Goal: Information Seeking & Learning: Learn about a topic

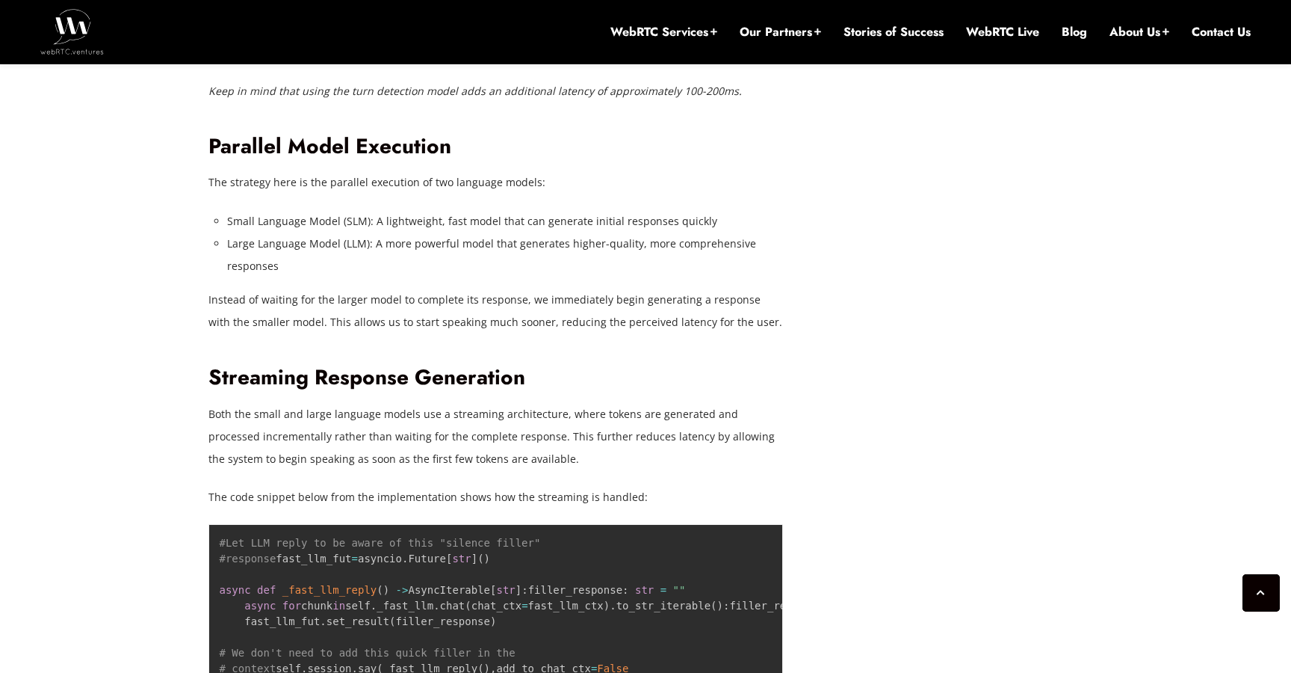
scroll to position [2173, 0]
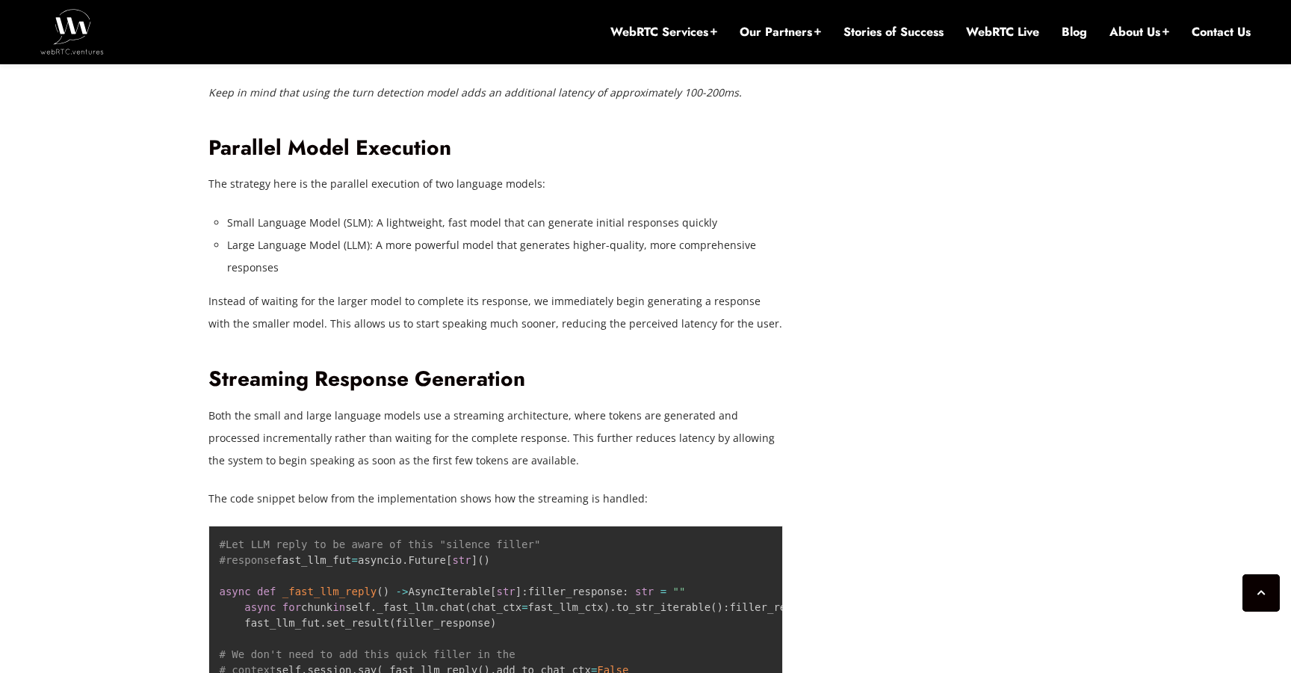
click at [398, 186] on p "The strategy here is the parallel execution of two language models:" at bounding box center [496, 184] width 575 height 22
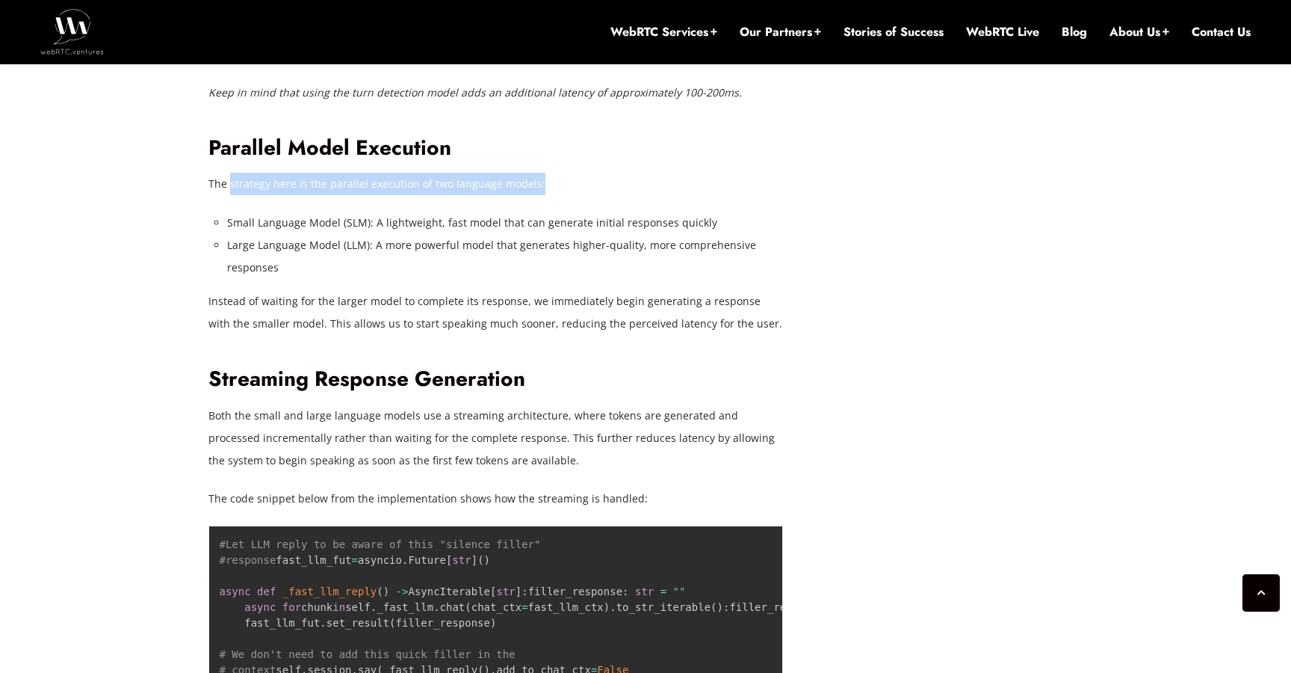
drag, startPoint x: 552, startPoint y: 186, endPoint x: 226, endPoint y: 185, distance: 325.8
click at [230, 185] on p "The strategy here is the parallel execution of two language models:" at bounding box center [496, 184] width 575 height 22
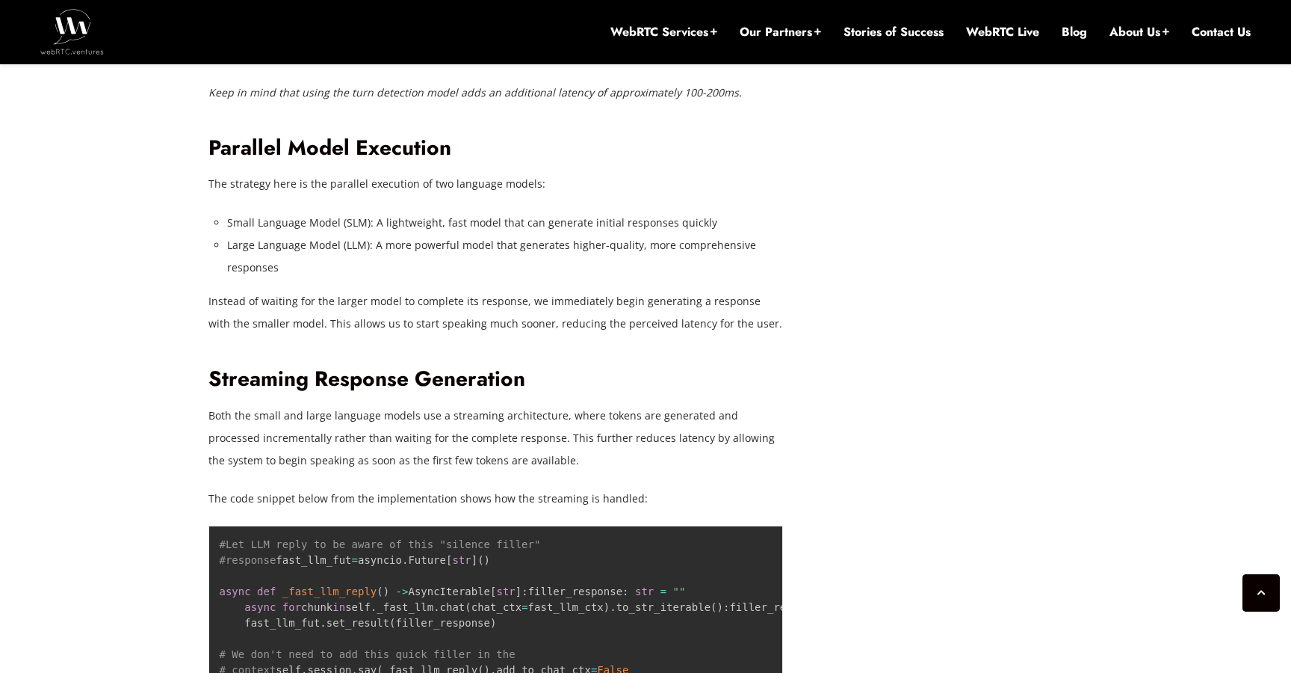
click at [226, 185] on p "The strategy here is the parallel execution of two language models:" at bounding box center [496, 184] width 575 height 22
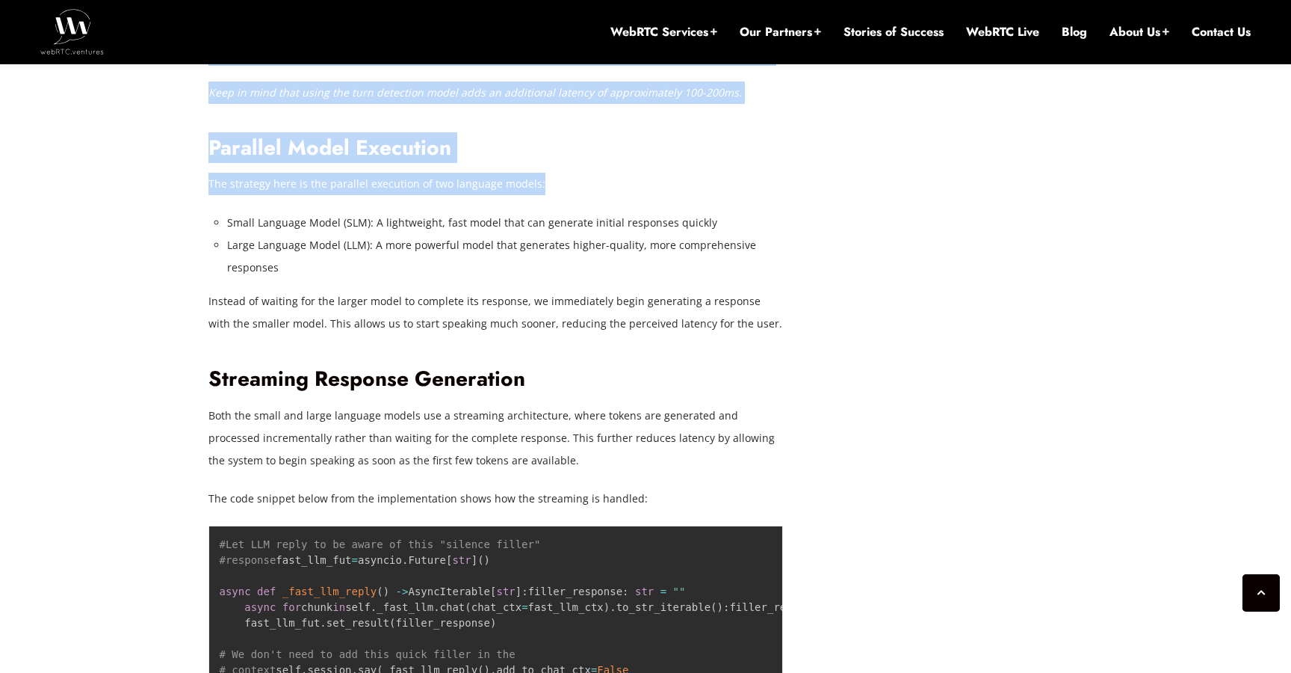
drag, startPoint x: 206, startPoint y: 185, endPoint x: 566, endPoint y: 191, distance: 360.3
click at [566, 191] on p "The strategy here is the parallel execution of two language models:" at bounding box center [496, 184] width 575 height 22
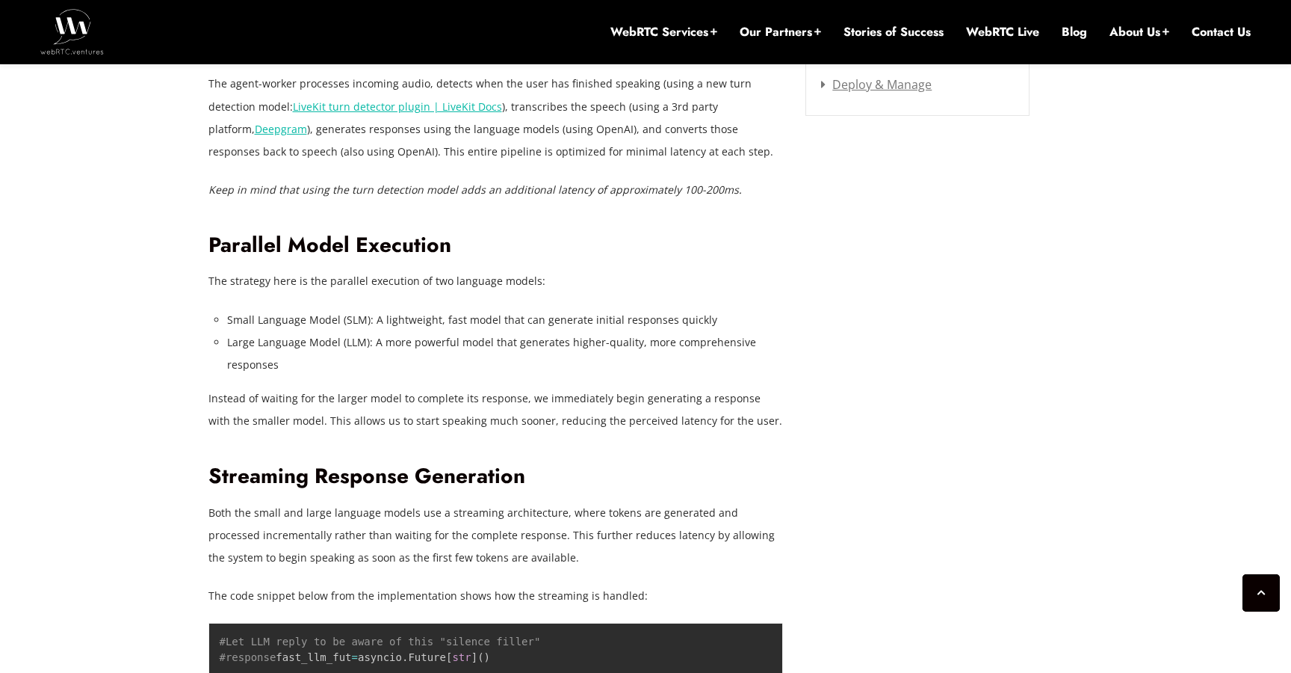
scroll to position [1932, 0]
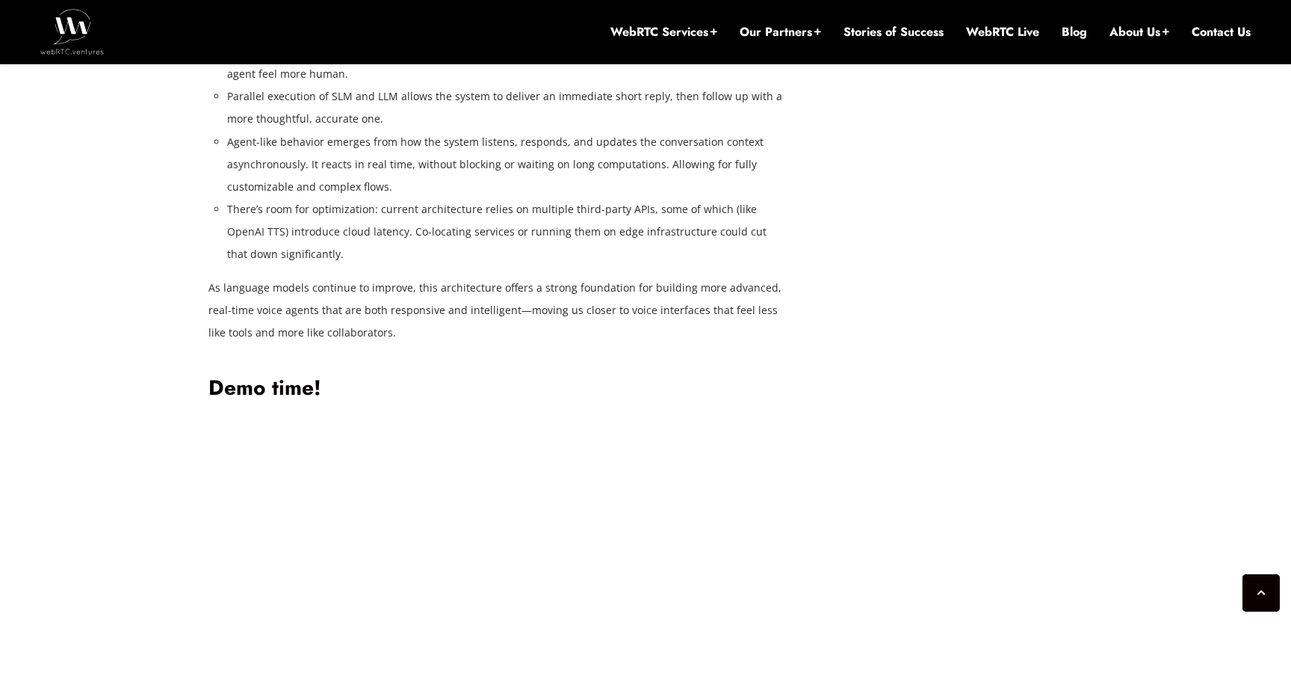
scroll to position [4150, 0]
